Goal: Navigation & Orientation: Go to known website

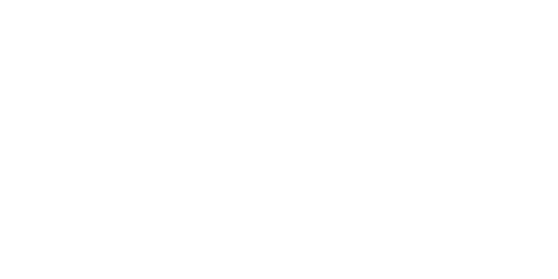
click at [289, 189] on main at bounding box center [279, 139] width 558 height 279
